Goal: Task Accomplishment & Management: Use online tool/utility

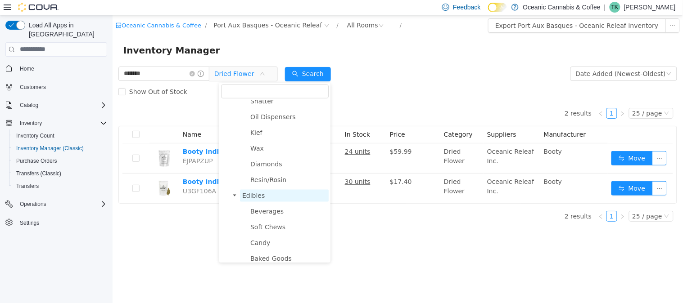
scroll to position [300, 0]
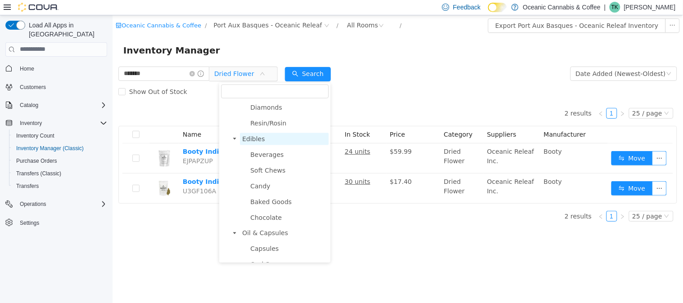
click at [268, 138] on span "Edibles" at bounding box center [283, 139] width 89 height 12
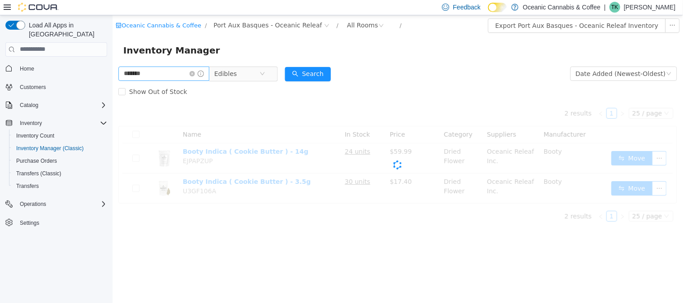
click at [200, 70] on span at bounding box center [196, 73] width 14 height 6
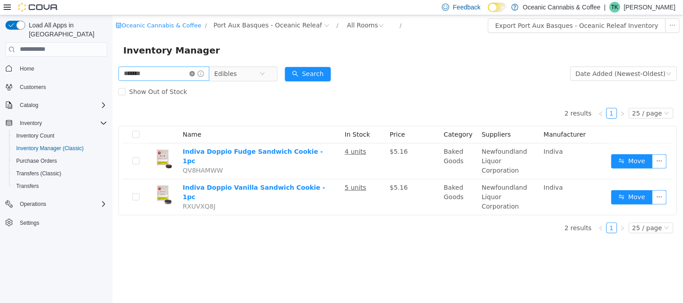
click at [194, 71] on icon "icon: close-circle" at bounding box center [191, 73] width 5 height 5
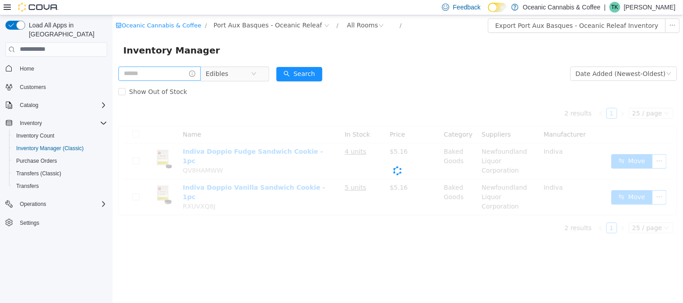
click at [198, 71] on span at bounding box center [159, 73] width 82 height 14
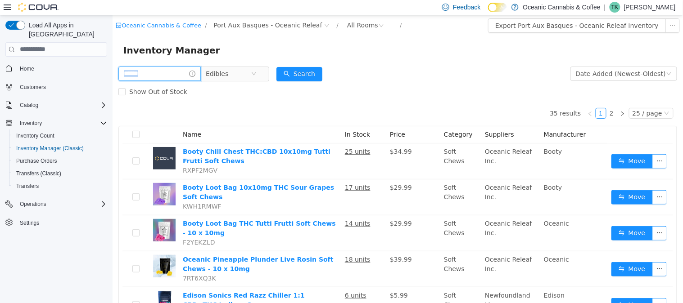
click at [182, 73] on input "text" at bounding box center [159, 73] width 82 height 14
drag, startPoint x: 182, startPoint y: 73, endPoint x: 170, endPoint y: 62, distance: 16.9
click at [175, 68] on input "text" at bounding box center [159, 73] width 82 height 14
type input "**********"
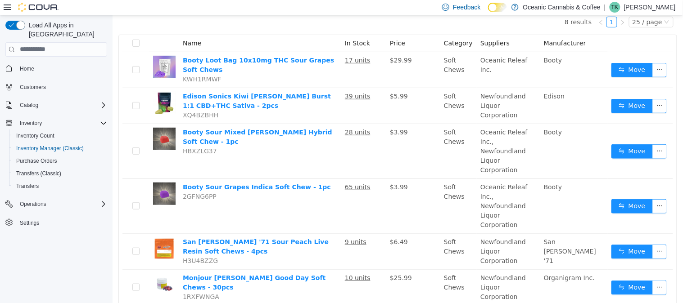
scroll to position [100, 0]
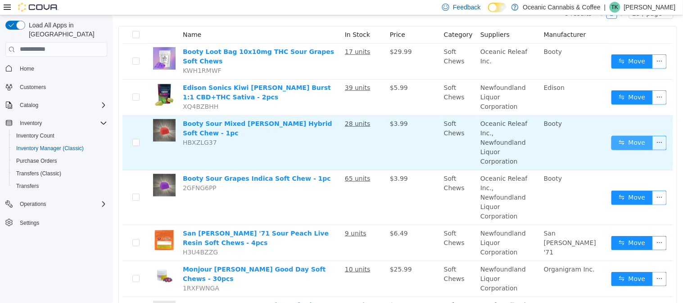
click at [623, 140] on button "Move" at bounding box center [631, 142] width 41 height 14
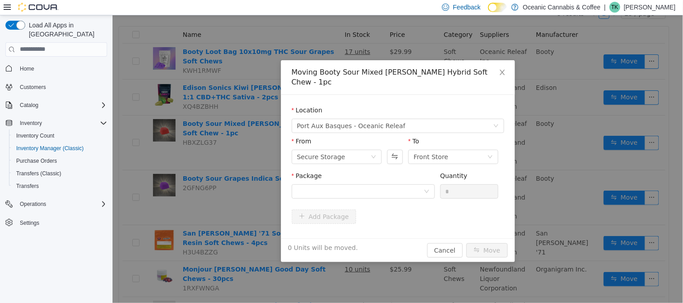
click at [349, 171] on div "Package" at bounding box center [362, 177] width 143 height 13
click at [351, 184] on div at bounding box center [360, 190] width 126 height 13
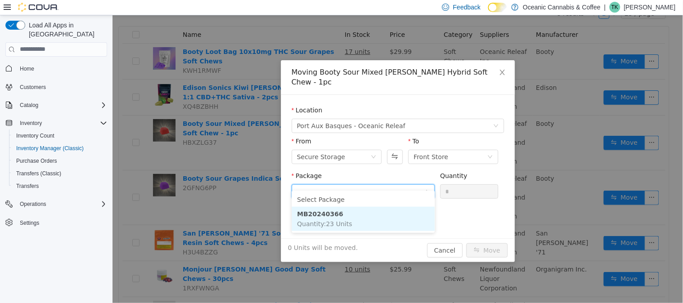
click at [357, 221] on li "MB20240366 Quantity : 23 Units" at bounding box center [362, 219] width 143 height 24
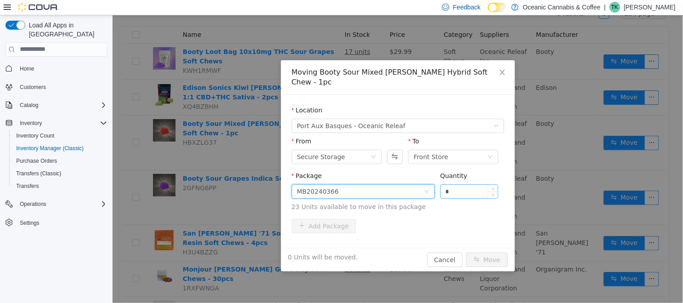
click at [481, 184] on input "*" at bounding box center [469, 190] width 58 height 13
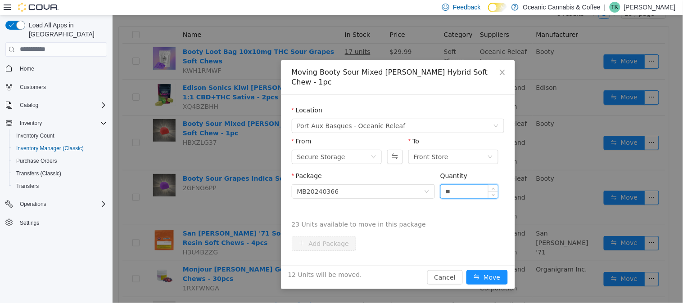
type input "**"
click at [466, 270] on button "Move" at bounding box center [486, 277] width 41 height 14
